Goal: Check status: Check status

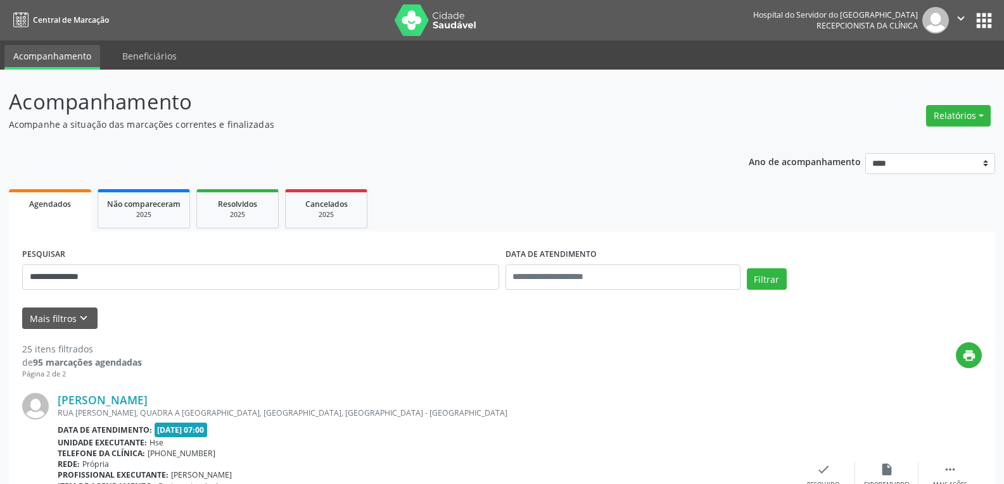
click at [426, 3] on nav "Central de Marcação Hospital do Servidor do [GEOGRAPHIC_DATA] Recepcionista da …" at bounding box center [502, 20] width 1004 height 41
click at [428, 15] on img at bounding box center [436, 20] width 82 height 32
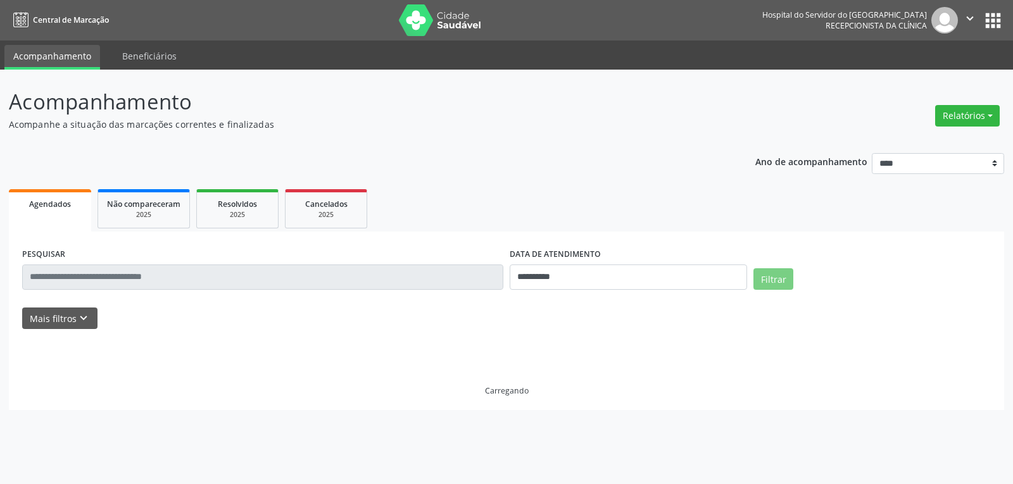
select select "*"
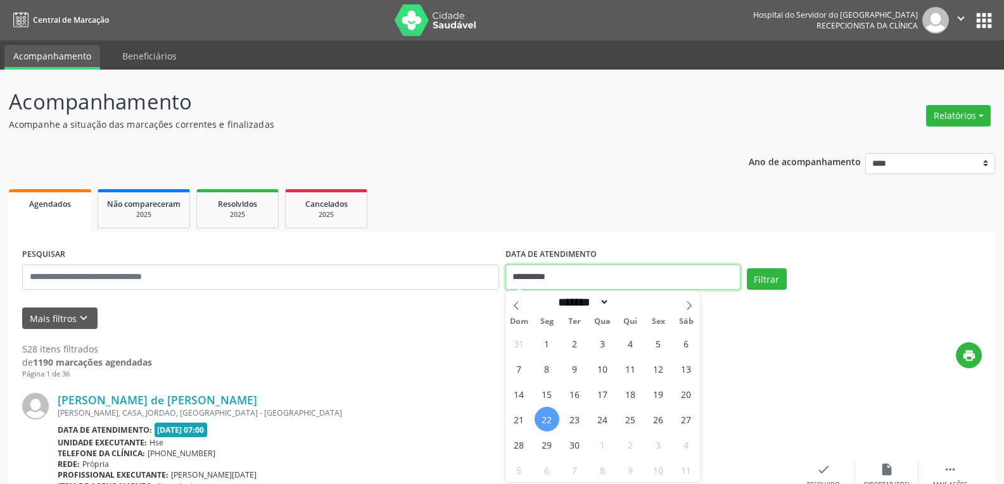
drag, startPoint x: 592, startPoint y: 284, endPoint x: 501, endPoint y: 284, distance: 90.6
click at [501, 284] on div "**********" at bounding box center [502, 272] width 966 height 54
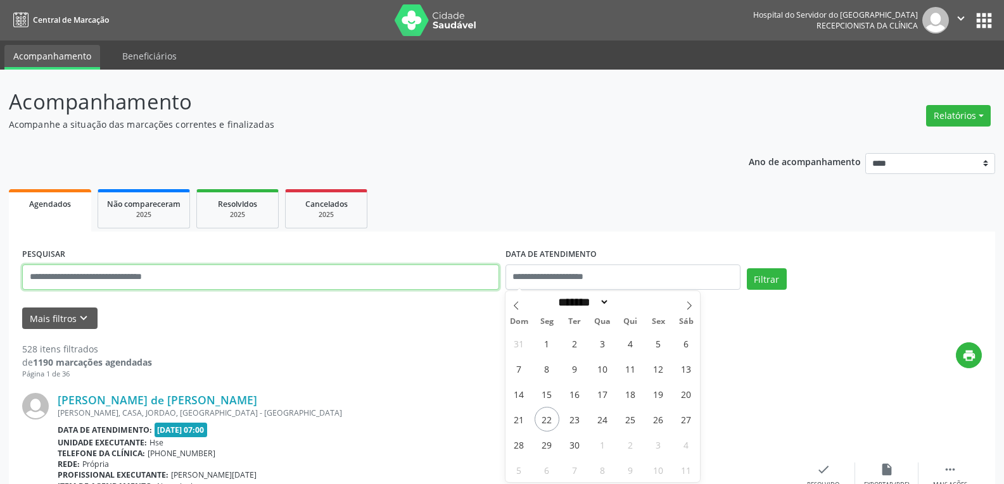
click at [307, 282] on input "text" at bounding box center [260, 277] width 477 height 25
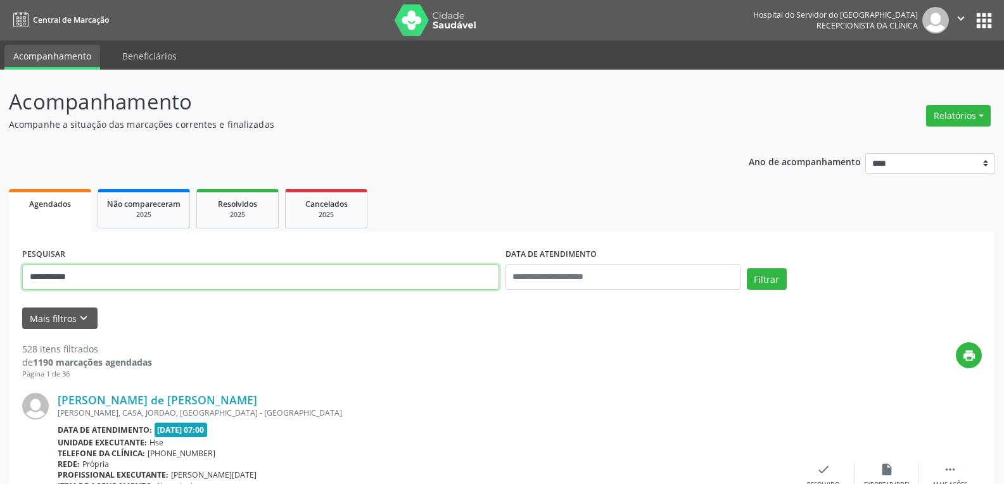
click at [747, 269] on button "Filtrar" at bounding box center [767, 280] width 40 height 22
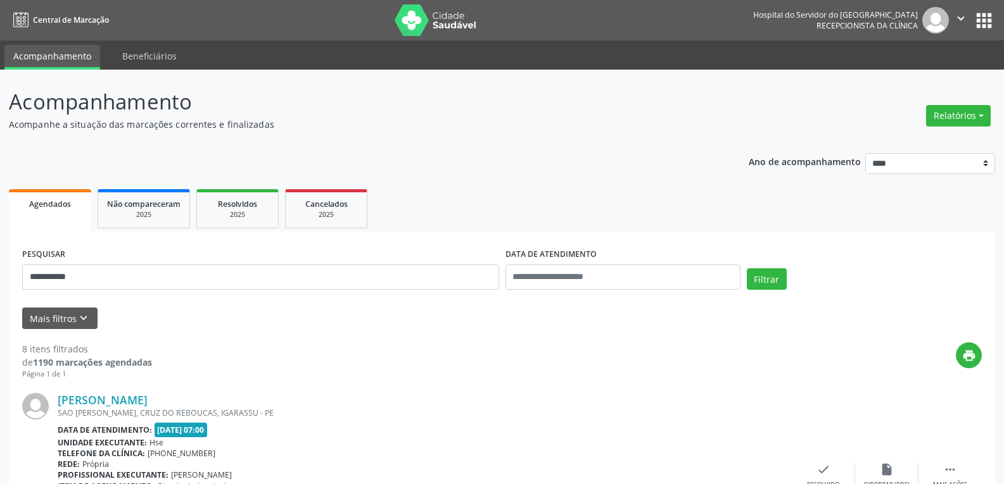
click at [534, 397] on div "Ana Paula Quirino da Silva" at bounding box center [425, 400] width 734 height 14
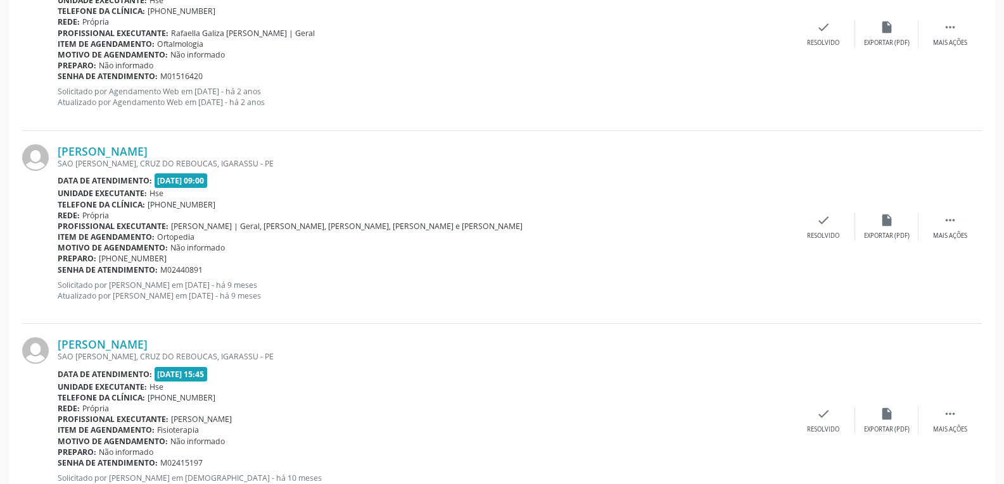
scroll to position [1464, 0]
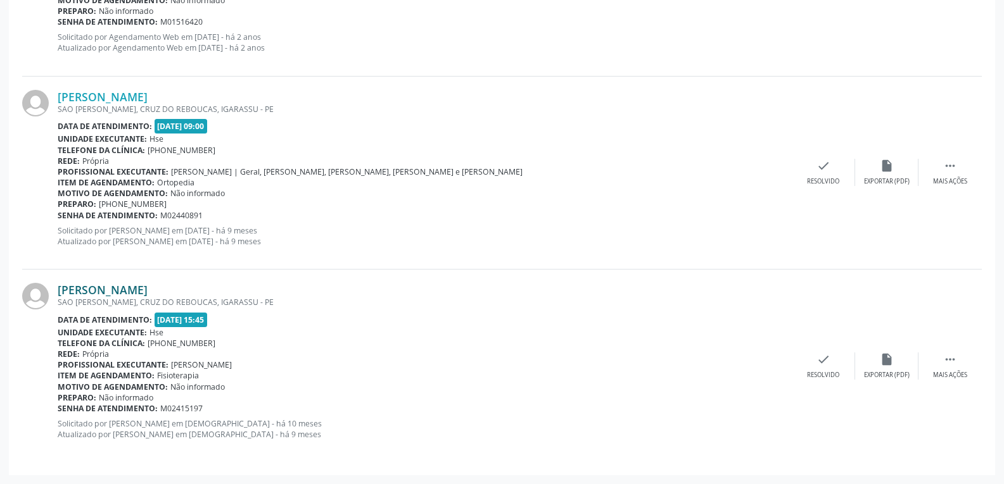
click at [101, 286] on link "Ana Paula Quirino da Silva" at bounding box center [103, 290] width 90 height 14
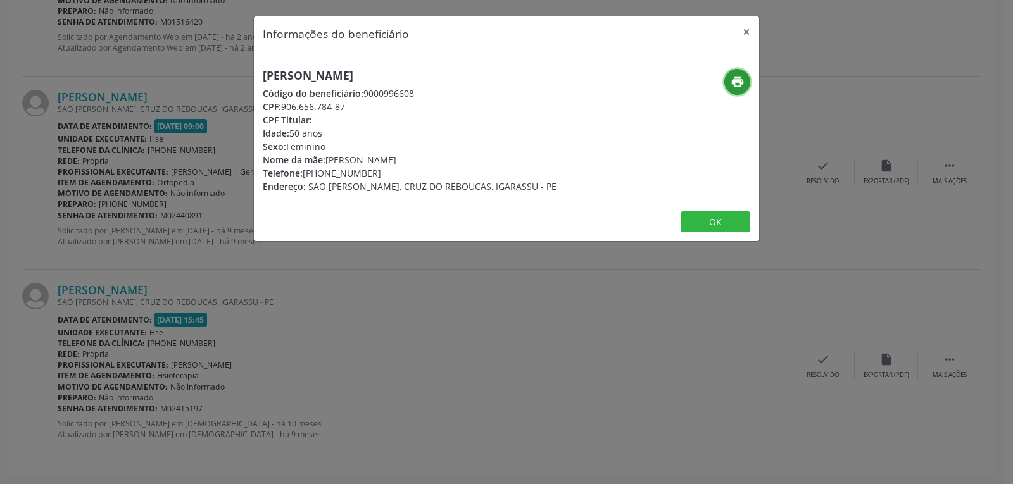
click at [746, 84] on button "print" at bounding box center [738, 82] width 26 height 26
drag, startPoint x: 282, startPoint y: 108, endPoint x: 402, endPoint y: 106, distance: 119.1
click at [402, 106] on div "CPF: 906.656.784-87" at bounding box center [410, 106] width 294 height 13
copy div "906.656.784-87"
drag, startPoint x: 323, startPoint y: 172, endPoint x: 401, endPoint y: 167, distance: 78.0
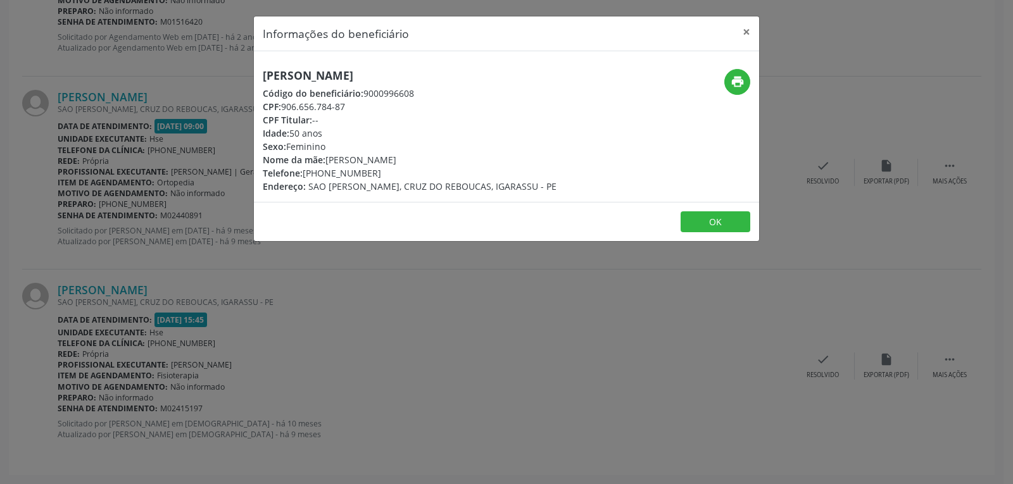
click at [401, 167] on div "Telefone: (81) 98892-6964" at bounding box center [410, 173] width 294 height 13
copy div "98892-6964"
click at [744, 28] on button "×" at bounding box center [746, 31] width 25 height 31
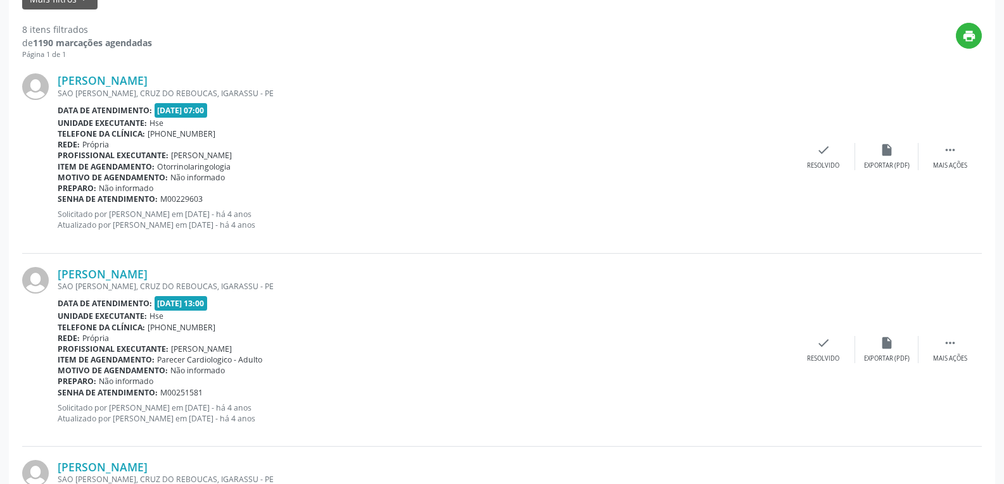
scroll to position [0, 0]
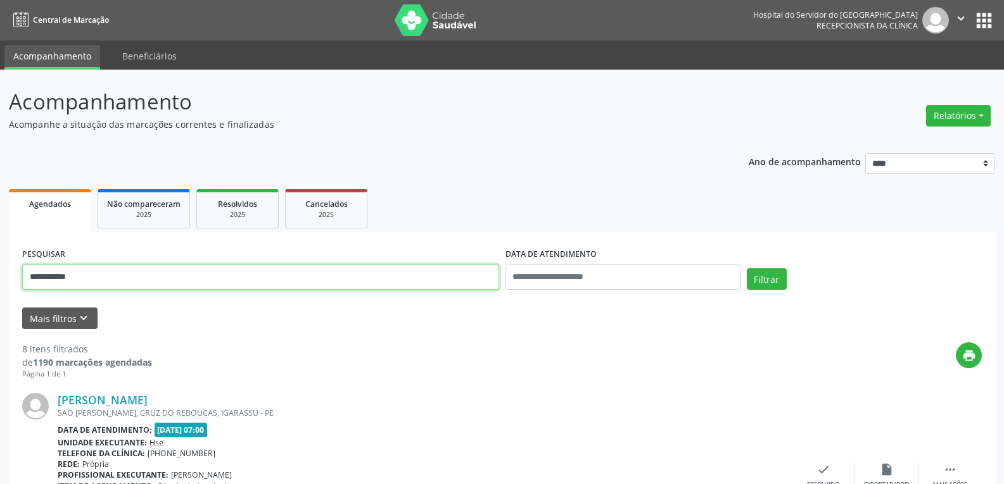
drag, startPoint x: 110, startPoint y: 273, endPoint x: 0, endPoint y: 278, distance: 109.7
click at [747, 269] on button "Filtrar" at bounding box center [767, 280] width 40 height 22
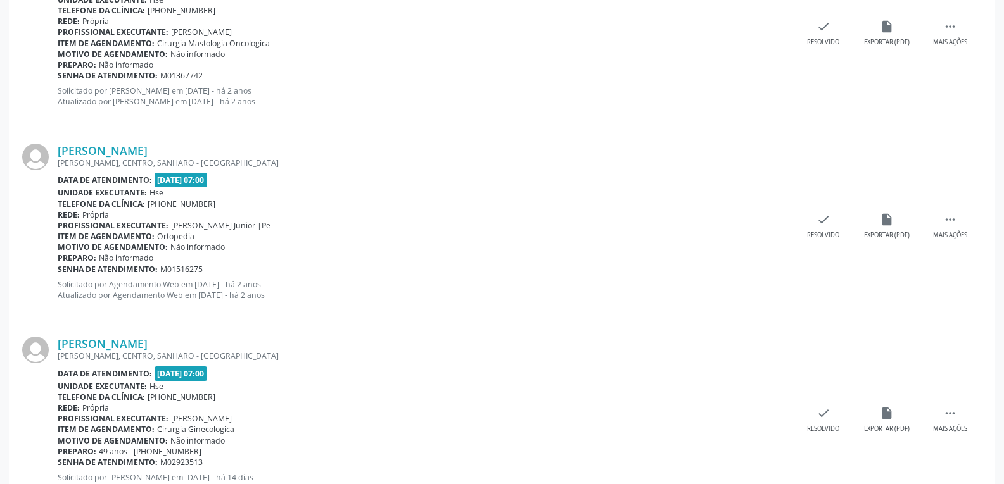
scroll to position [680, 0]
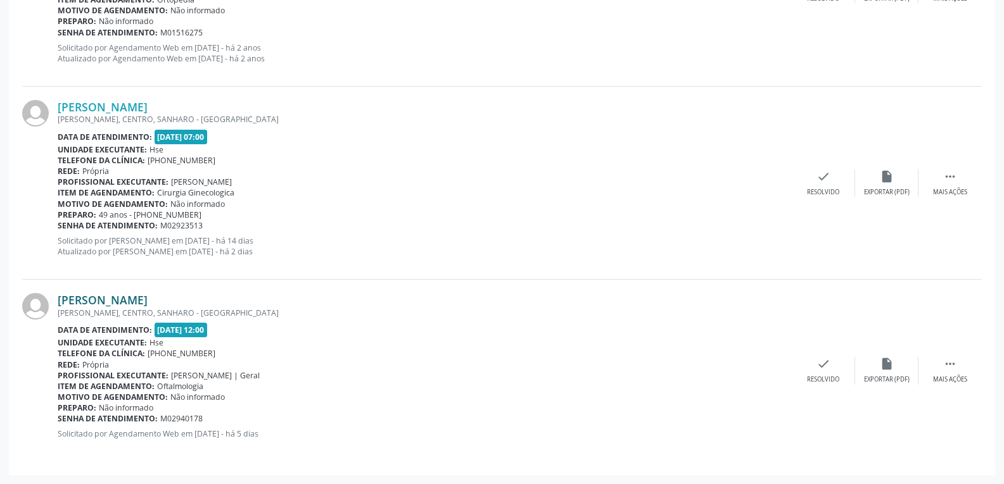
click at [137, 303] on link "Flavia Guadalupe Ledo Foerster" at bounding box center [103, 300] width 90 height 14
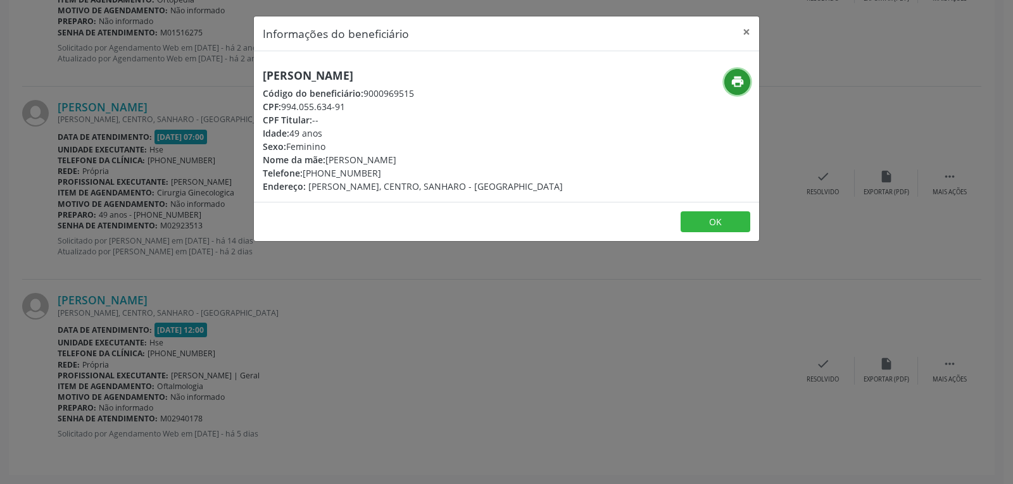
click at [733, 77] on icon "print" at bounding box center [738, 82] width 14 height 14
drag, startPoint x: 283, startPoint y: 106, endPoint x: 421, endPoint y: 111, distance: 138.1
click at [421, 111] on div "CPF: 994.055.634-91" at bounding box center [413, 106] width 300 height 13
copy div "994.055.634-91"
drag, startPoint x: 305, startPoint y: 172, endPoint x: 391, endPoint y: 172, distance: 86.1
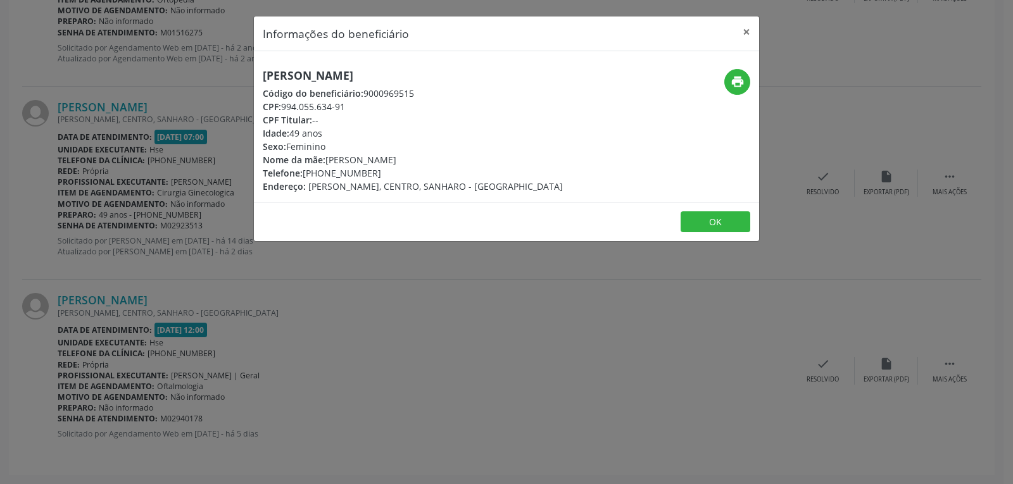
click at [391, 172] on div "Telefone: (87) 99115-3201" at bounding box center [413, 173] width 300 height 13
copy div "(87) 99115-3201"
click at [740, 32] on button "×" at bounding box center [746, 31] width 25 height 31
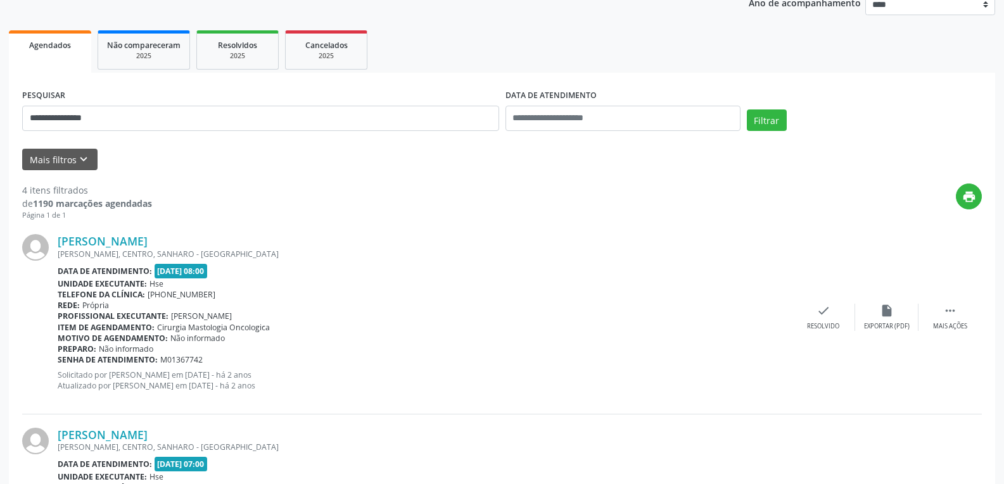
scroll to position [0, 0]
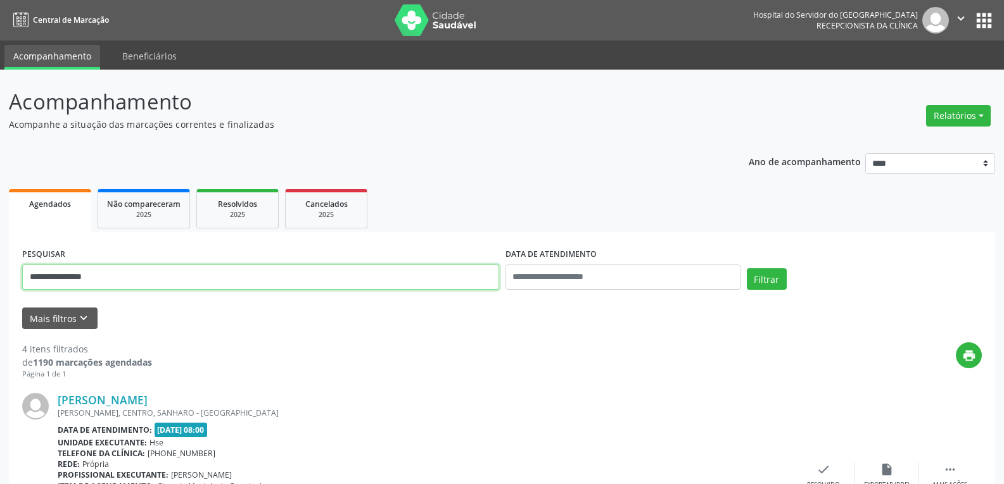
drag, startPoint x: 123, startPoint y: 281, endPoint x: 0, endPoint y: 281, distance: 122.9
click at [747, 269] on button "Filtrar" at bounding box center [767, 280] width 40 height 22
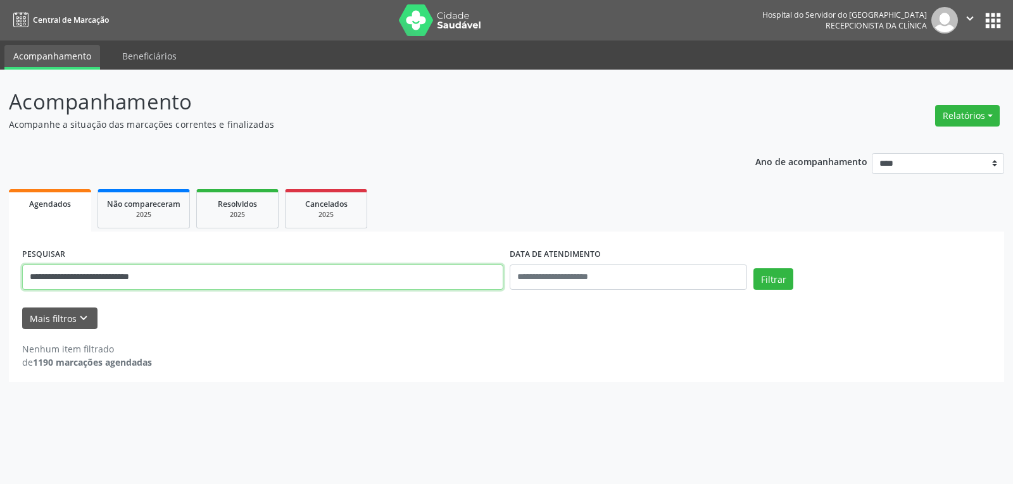
drag, startPoint x: 185, startPoint y: 279, endPoint x: 18, endPoint y: 268, distance: 167.0
click at [18, 268] on div "**********" at bounding box center [507, 307] width 996 height 151
click at [754, 269] on button "Filtrar" at bounding box center [774, 280] width 40 height 22
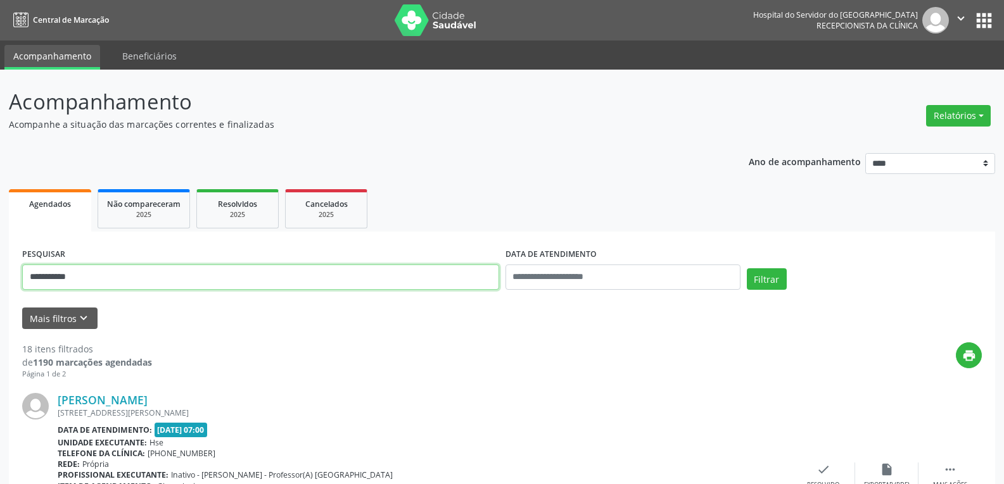
click at [123, 276] on input "**********" at bounding box center [260, 277] width 477 height 25
drag, startPoint x: 142, startPoint y: 289, endPoint x: 0, endPoint y: 283, distance: 142.6
paste input "**********"
click at [747, 269] on button "Filtrar" at bounding box center [767, 280] width 40 height 22
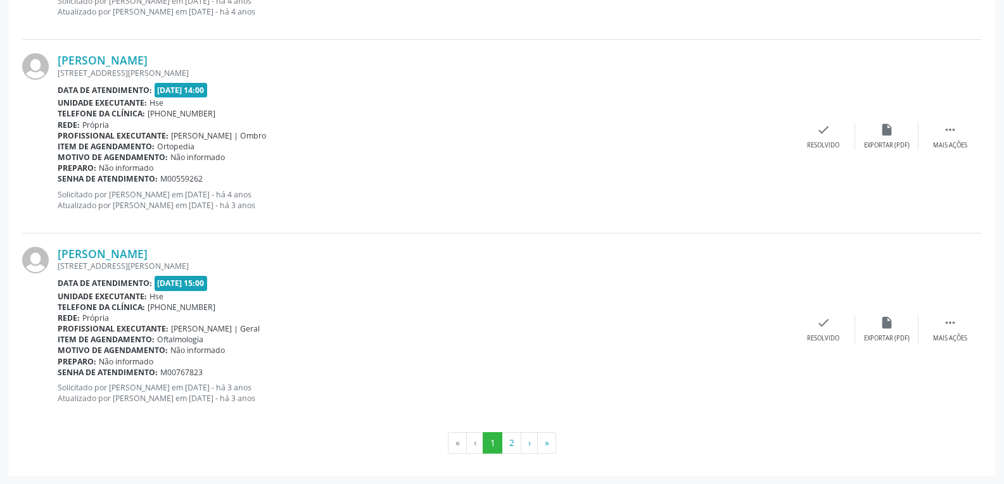
scroll to position [2855, 0]
click at [512, 447] on button "2" at bounding box center [512, 443] width 20 height 22
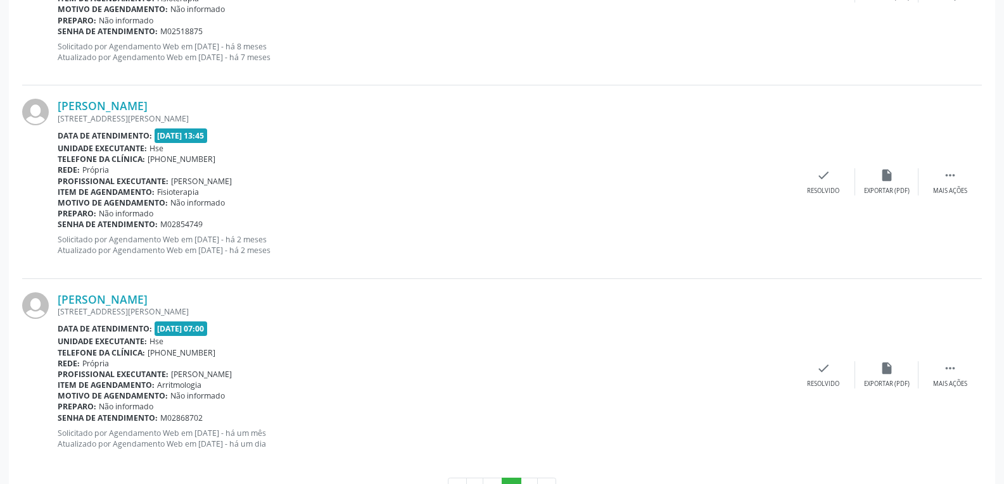
scroll to position [2275, 0]
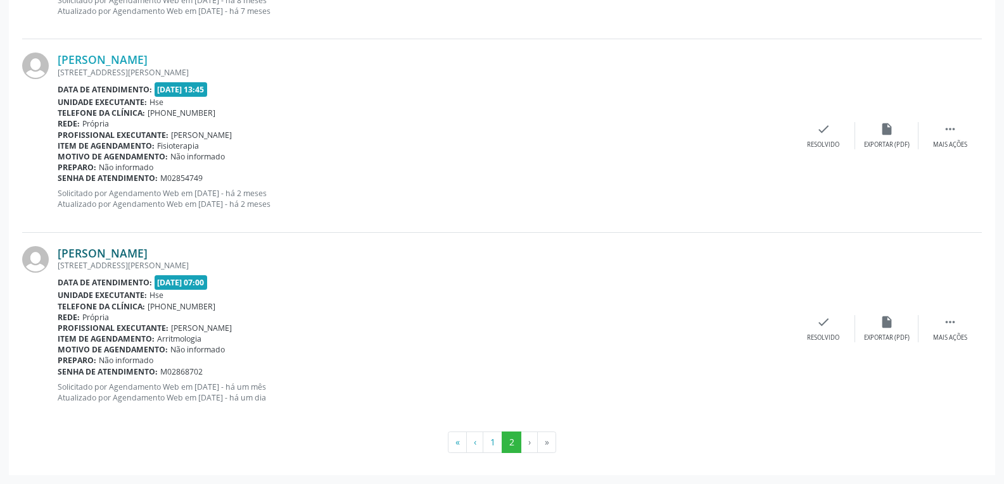
click at [113, 258] on link "Maria da Penha Alves Almeida" at bounding box center [103, 253] width 90 height 14
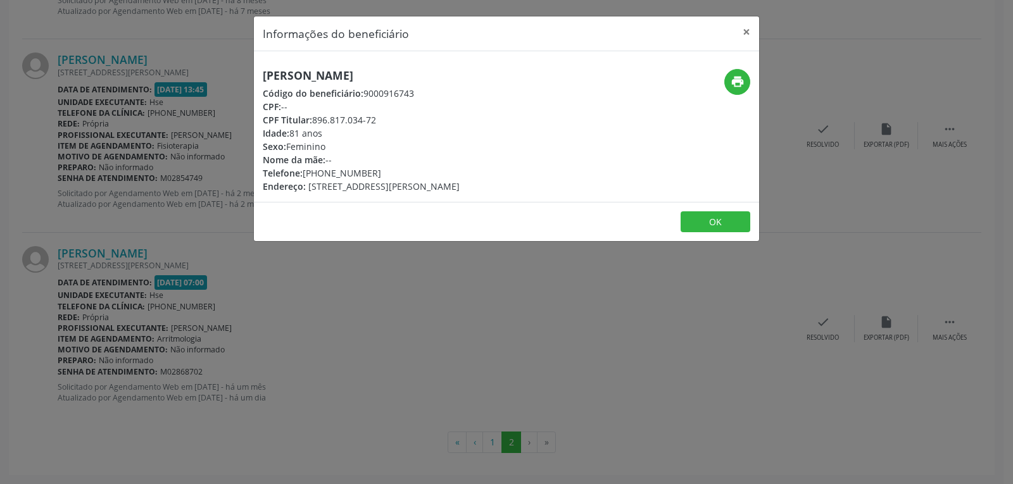
drag, startPoint x: 452, startPoint y: 74, endPoint x: 253, endPoint y: 74, distance: 198.9
click at [253, 74] on div "Informações do beneficiário × Maria da Penha Alves Almeida Código do beneficiár…" at bounding box center [506, 242] width 1013 height 484
copy h5 "Maria da Penha Alves Almeida"
click at [731, 79] on icon "print" at bounding box center [738, 82] width 14 height 14
drag, startPoint x: 312, startPoint y: 122, endPoint x: 418, endPoint y: 122, distance: 105.8
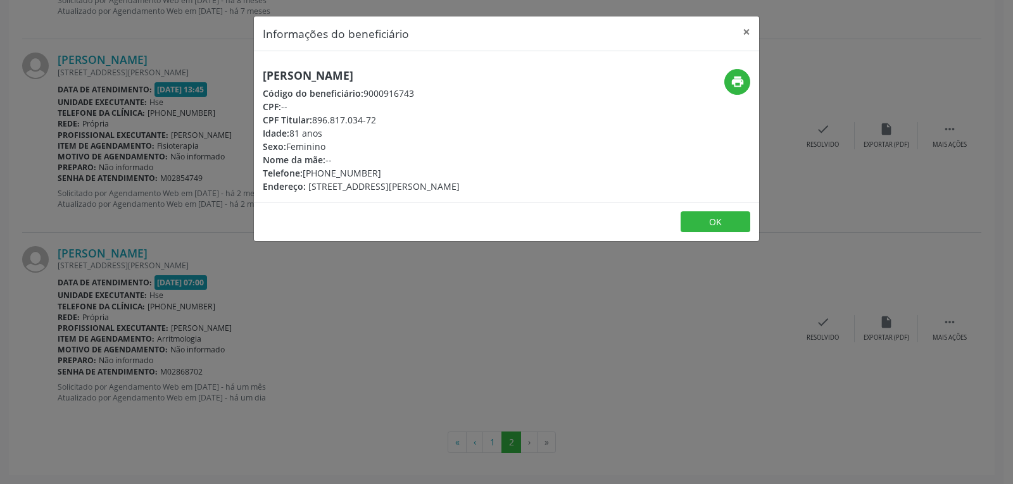
click at [418, 122] on div "CPF Titular: 896.817.034-72" at bounding box center [361, 119] width 197 height 13
copy div "896.817.034-72"
drag, startPoint x: 322, startPoint y: 174, endPoint x: 373, endPoint y: 170, distance: 50.8
click at [373, 170] on div "Telefone: (81) 98650-4898" at bounding box center [361, 173] width 197 height 13
copy div "98650-4898"
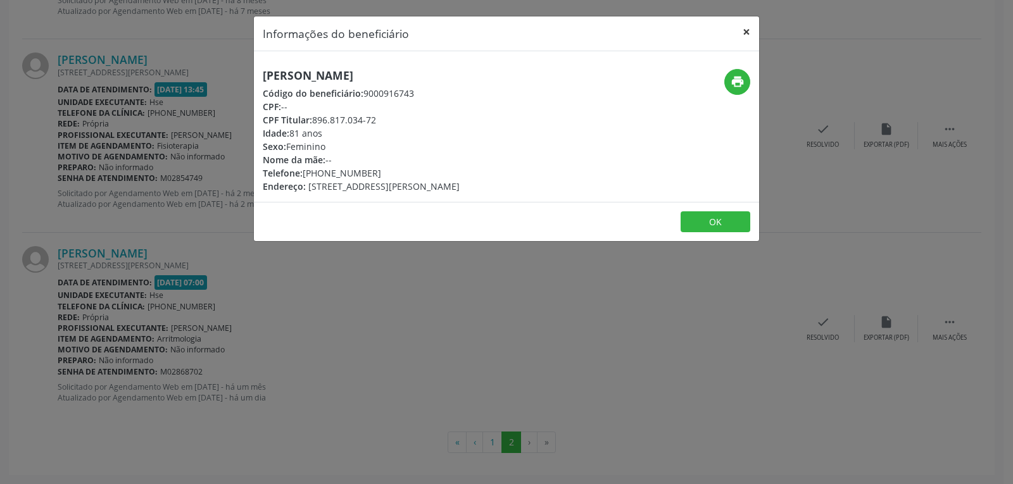
click at [749, 30] on button "×" at bounding box center [746, 31] width 25 height 31
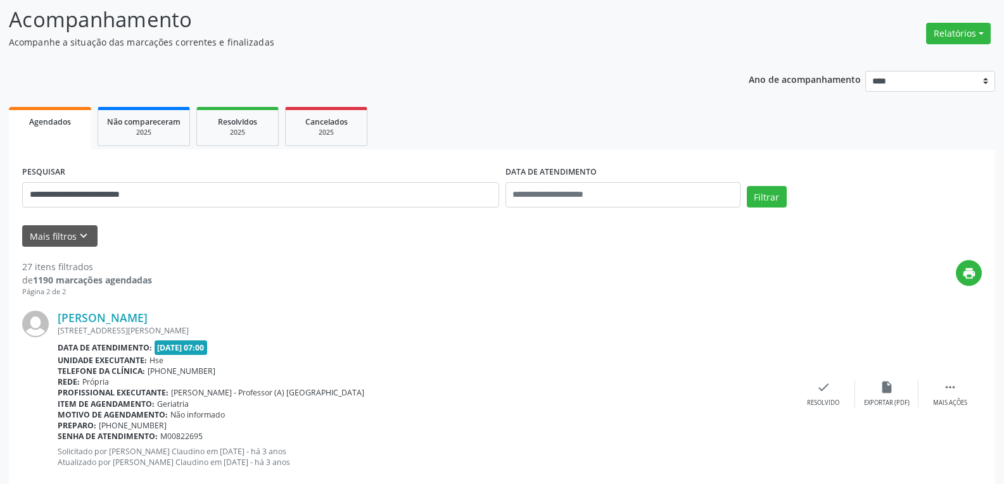
scroll to position [0, 0]
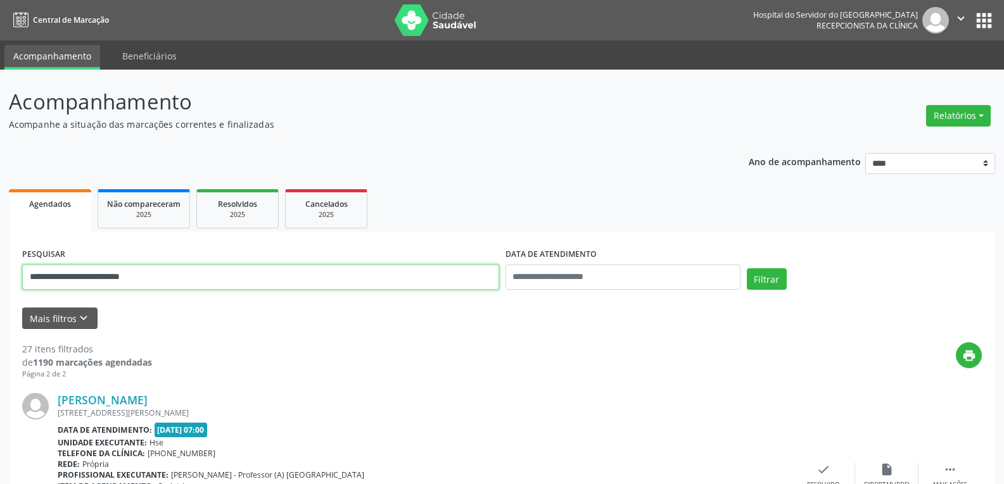
drag, startPoint x: 220, startPoint y: 267, endPoint x: 0, endPoint y: 266, distance: 220.4
click at [747, 269] on button "Filtrar" at bounding box center [767, 280] width 40 height 22
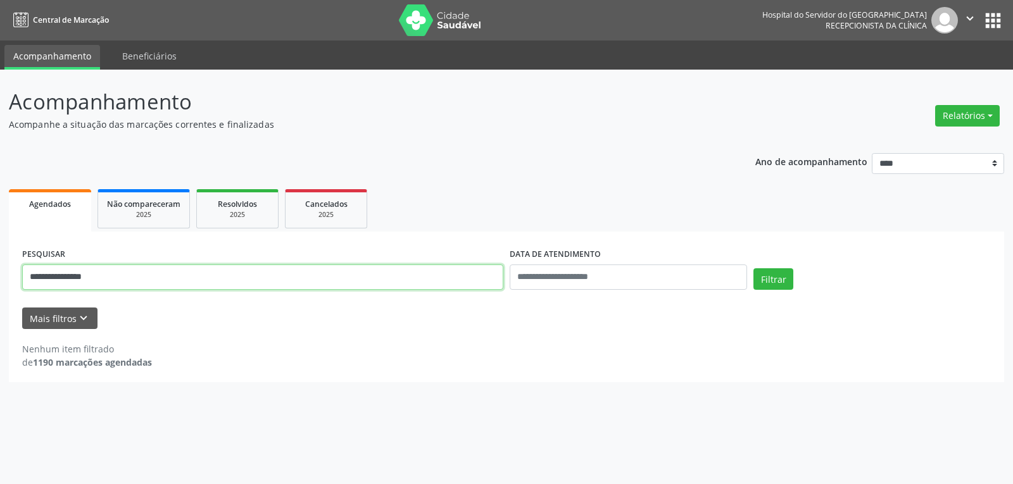
click at [64, 277] on input "**********" at bounding box center [262, 277] width 481 height 25
type input "**********"
click at [754, 269] on button "Filtrar" at bounding box center [774, 280] width 40 height 22
drag, startPoint x: 134, startPoint y: 284, endPoint x: 0, endPoint y: 284, distance: 133.6
click at [0, 284] on div "**********" at bounding box center [506, 277] width 1013 height 415
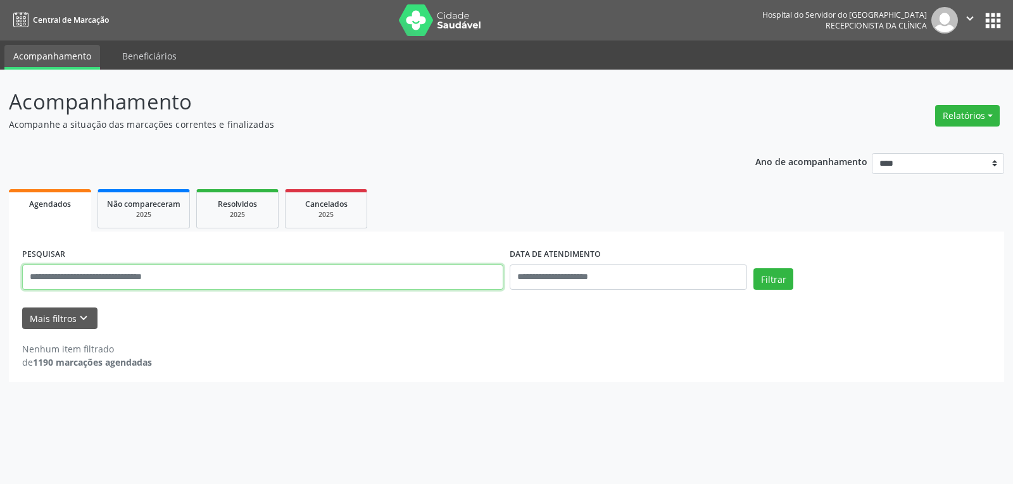
click at [153, 282] on input "text" at bounding box center [262, 277] width 481 height 25
paste input "**********"
type input "**********"
click at [754, 269] on button "Filtrar" at bounding box center [774, 280] width 40 height 22
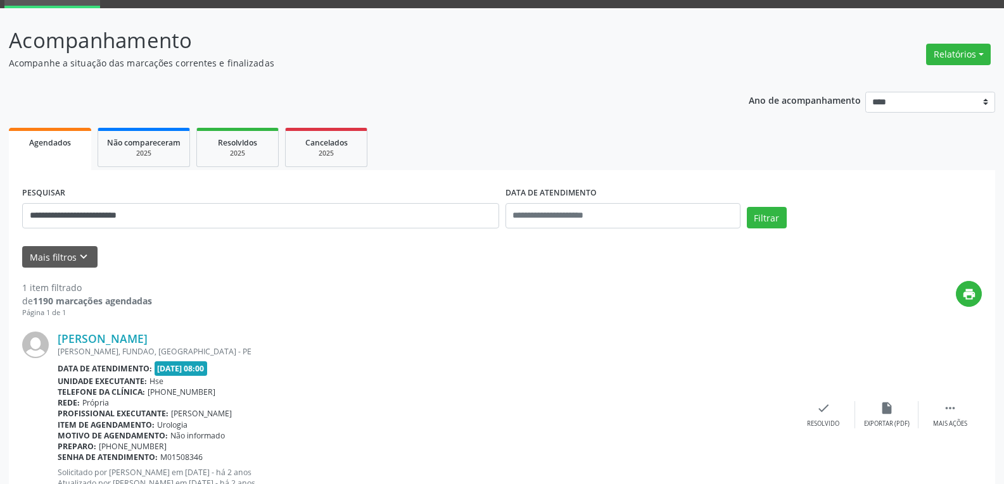
scroll to position [111, 0]
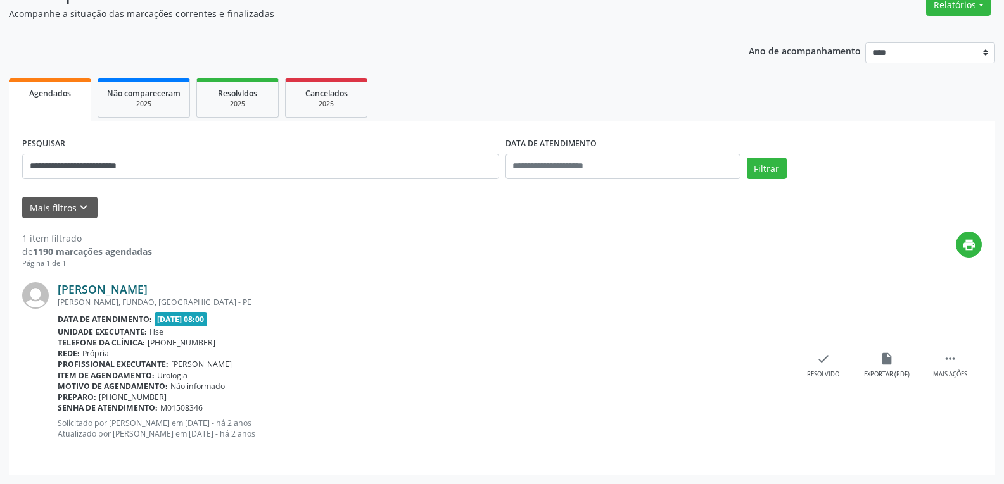
click at [92, 287] on link "Fabricia Galeno de Oliveira" at bounding box center [103, 289] width 90 height 14
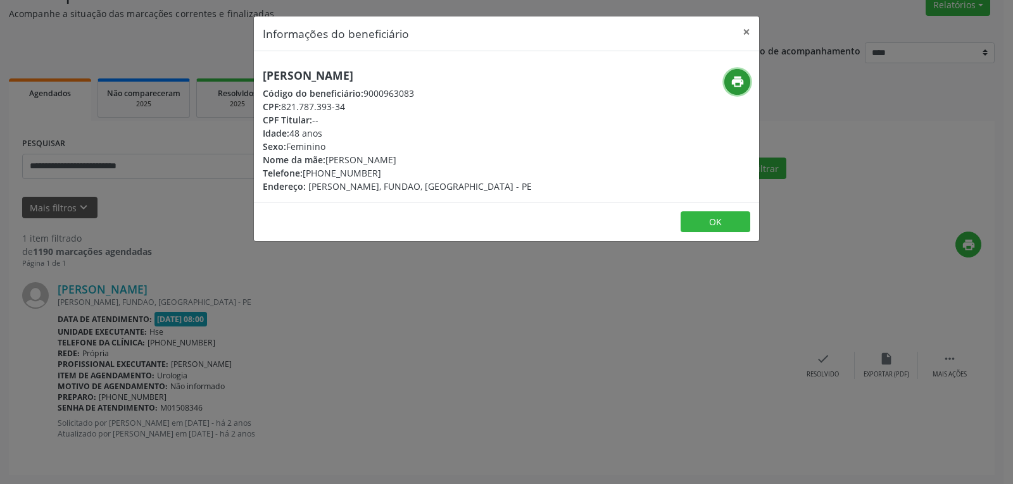
click at [736, 79] on icon "print" at bounding box center [738, 82] width 14 height 14
click at [745, 30] on button "×" at bounding box center [746, 31] width 25 height 31
